Goal: Transaction & Acquisition: Subscribe to service/newsletter

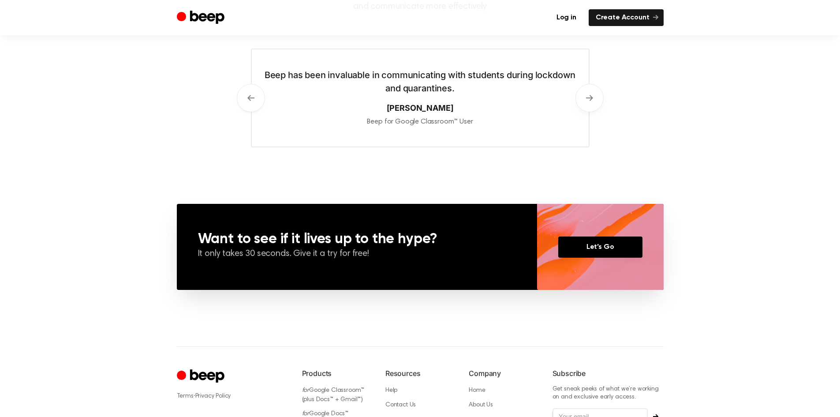
click at [591, 89] on button "Next" at bounding box center [589, 98] width 28 height 28
click at [250, 96] on icon at bounding box center [250, 98] width 7 height 6
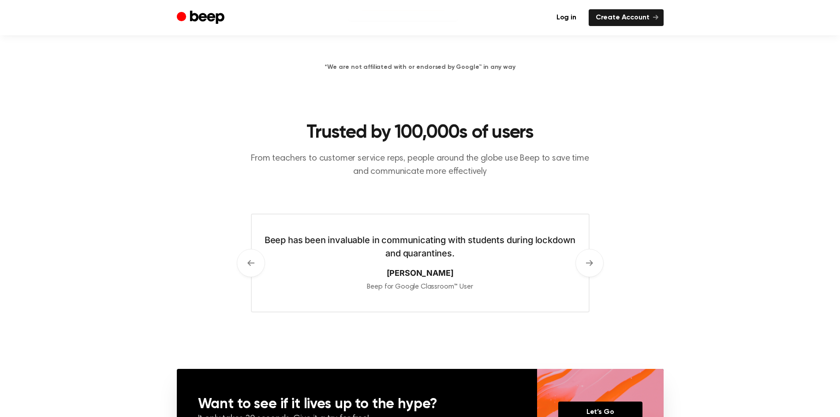
scroll to position [315, 0]
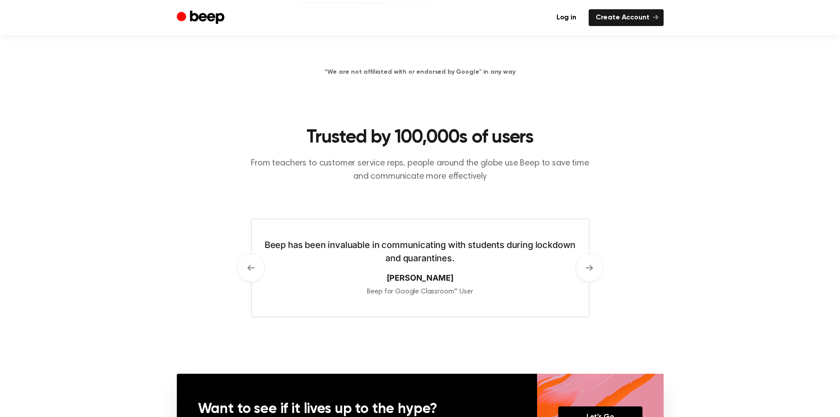
click at [511, 175] on p "From teachers to customer service reps, people around the globe use Beep to sav…" at bounding box center [420, 169] width 339 height 26
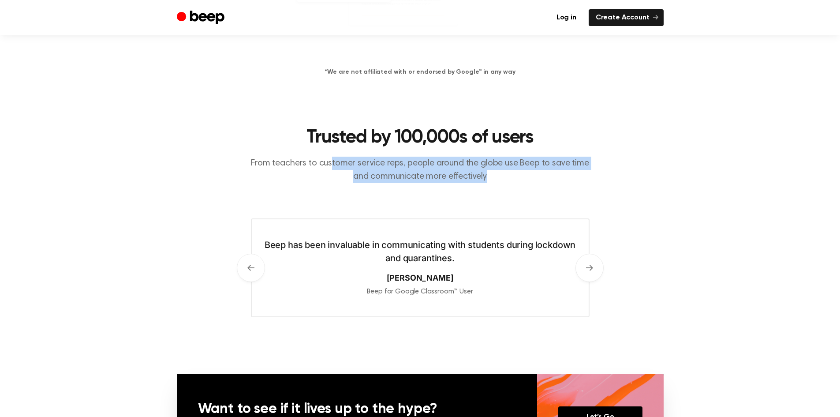
drag, startPoint x: 503, startPoint y: 177, endPoint x: 314, endPoint y: 145, distance: 191.7
click at [314, 145] on div "Trusted by 100,000s of users From teachers to customer service reps, people aro…" at bounding box center [420, 172] width 339 height 92
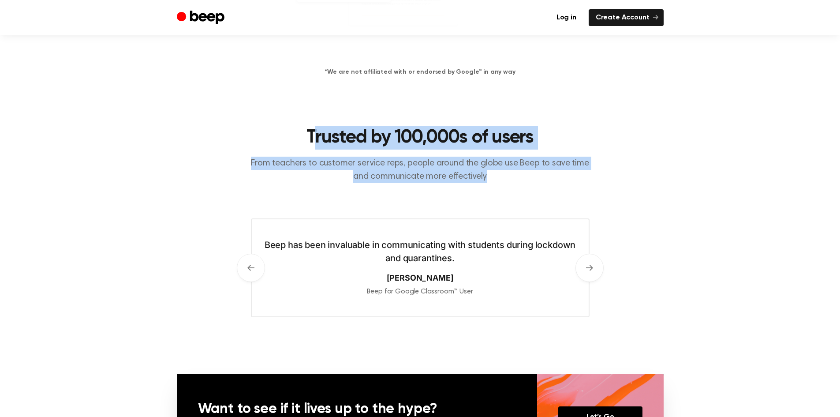
click at [313, 142] on h2 "Trusted by 100,000s of users" at bounding box center [420, 137] width 339 height 23
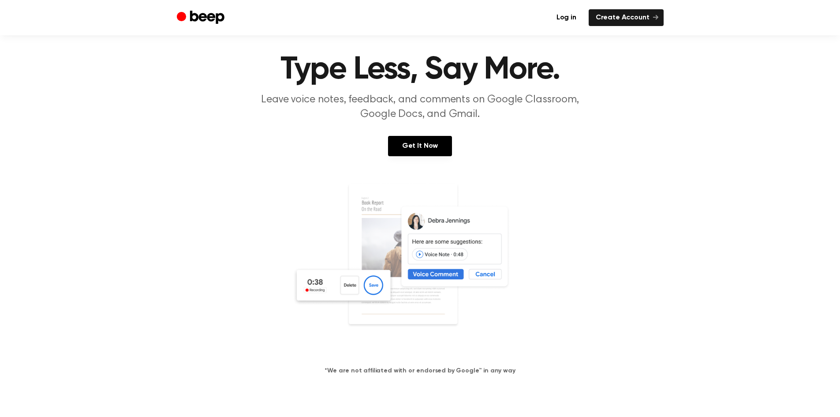
scroll to position [0, 0]
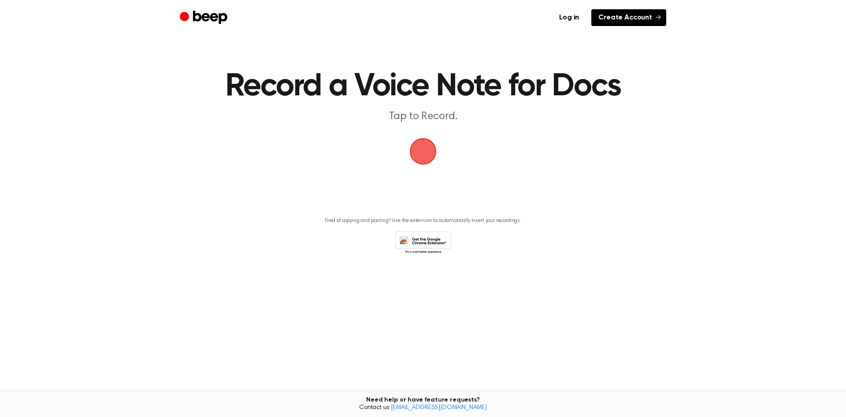
click at [615, 14] on link "Create Account" at bounding box center [629, 17] width 75 height 17
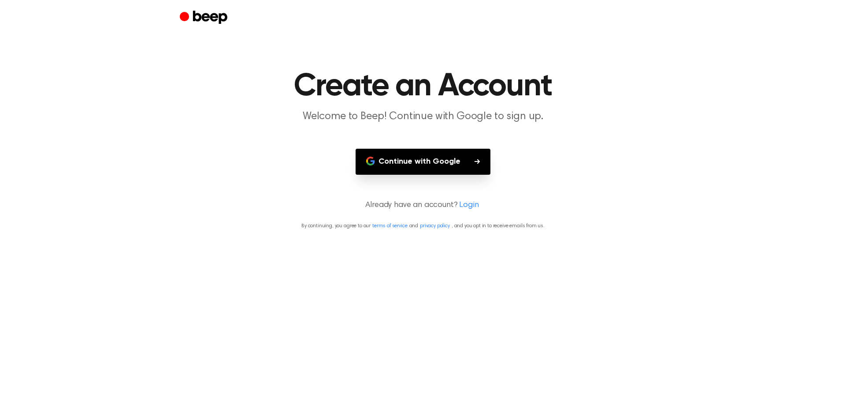
click at [429, 159] on button "Continue with Google" at bounding box center [423, 162] width 135 height 26
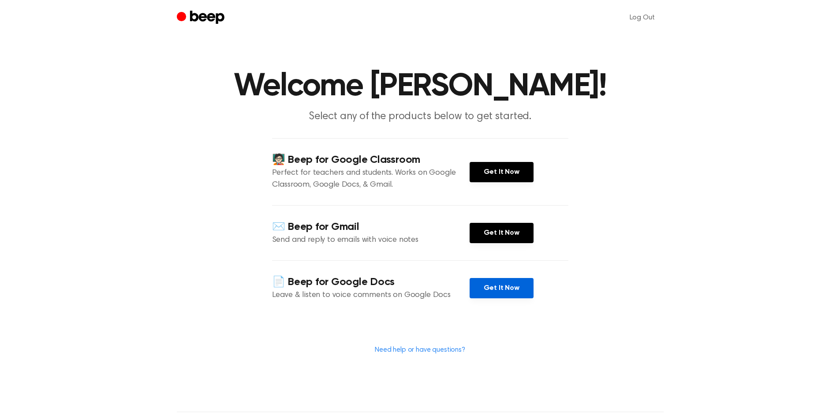
click at [504, 288] on link "Get It Now" at bounding box center [501, 288] width 64 height 20
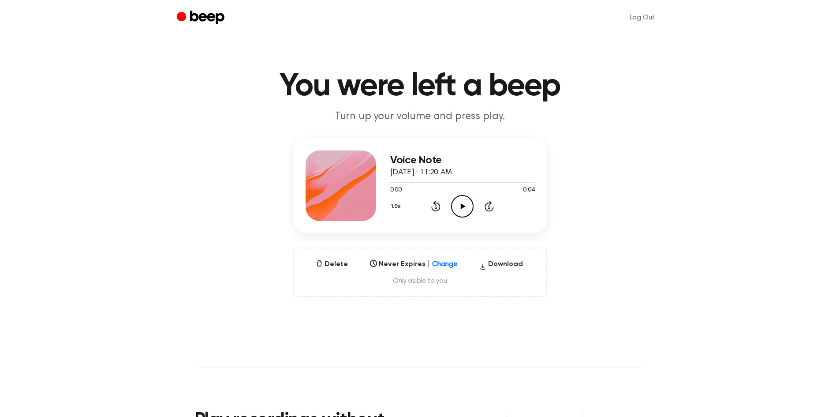
click at [456, 200] on icon "Play Audio" at bounding box center [462, 206] width 22 height 22
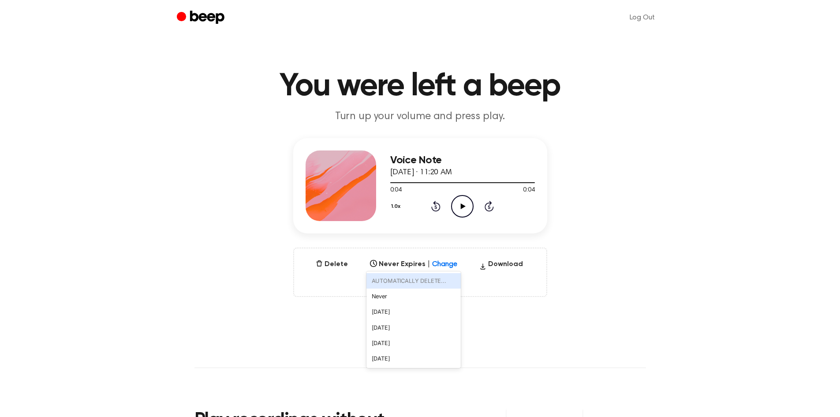
drag, startPoint x: 411, startPoint y: 266, endPoint x: 423, endPoint y: 263, distance: 12.3
click at [422, 264] on div "Select..." at bounding box center [413, 261] width 94 height 12
click at [416, 261] on div "Select..." at bounding box center [405, 261] width 68 height 8
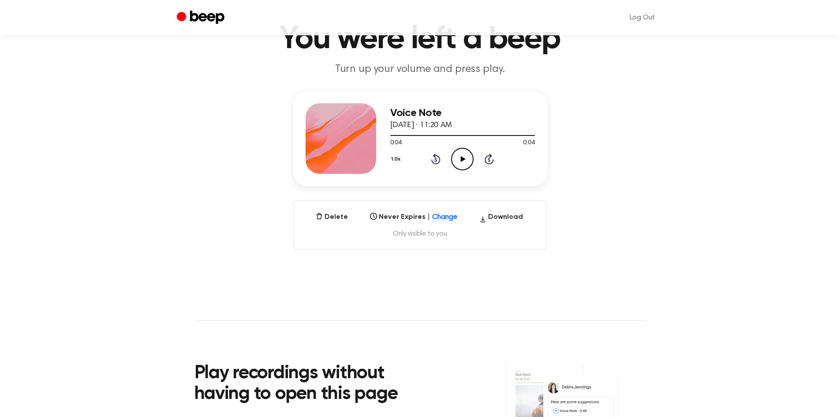
scroll to position [44, 0]
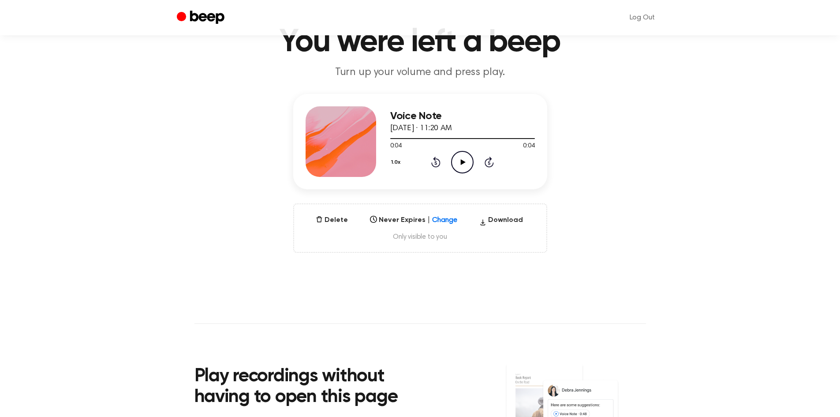
click at [334, 208] on div "Delete Never Expires | Change Select is focused , press Down to open the menu, …" at bounding box center [420, 227] width 254 height 49
click at [335, 218] on button "Delete" at bounding box center [331, 220] width 39 height 11
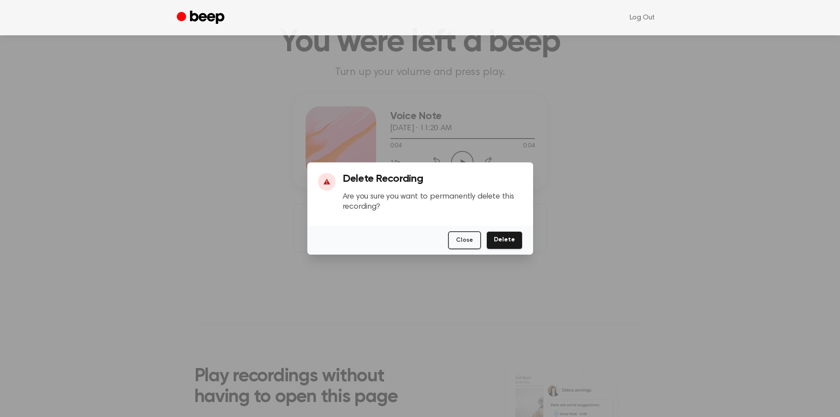
click at [522, 248] on div "Close Delete" at bounding box center [420, 240] width 226 height 29
click at [517, 241] on button "Delete" at bounding box center [504, 240] width 36 height 18
